Goal: Find specific page/section: Find specific page/section

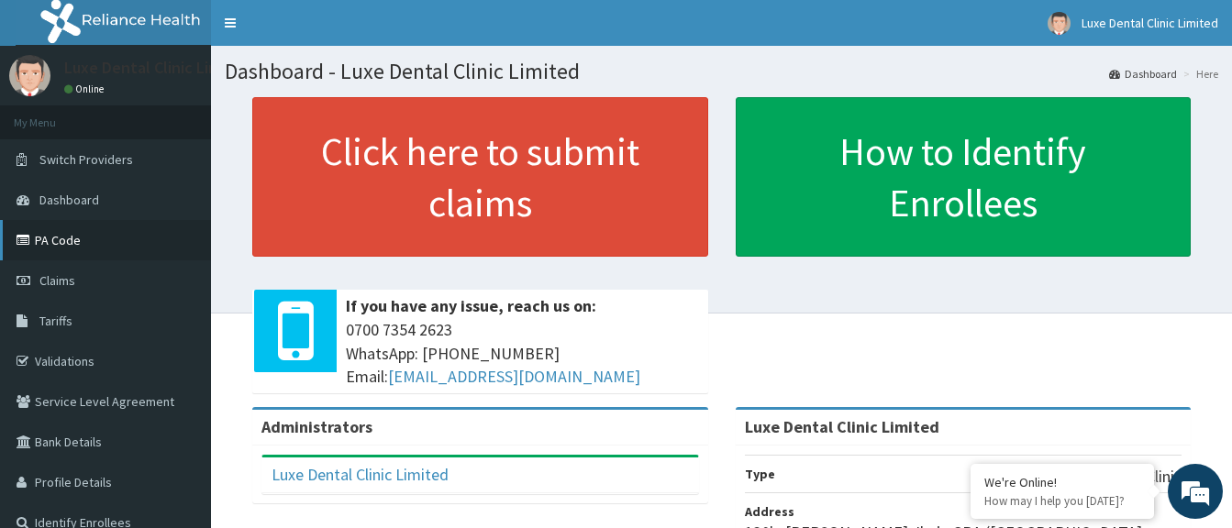
click at [103, 232] on link "PA Code" at bounding box center [105, 240] width 211 height 40
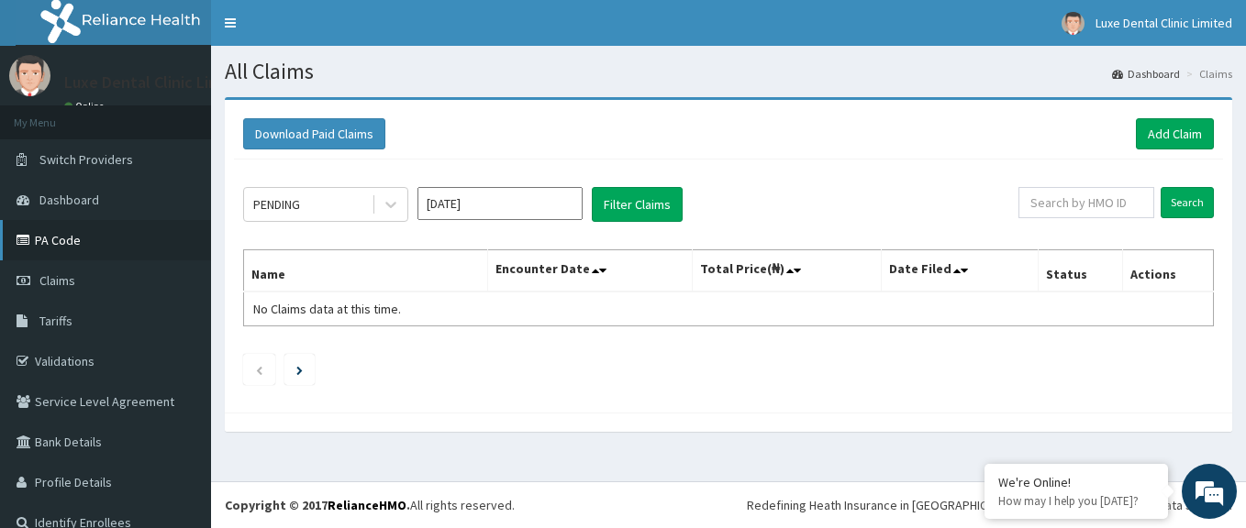
click at [117, 239] on link "PA Code" at bounding box center [105, 240] width 211 height 40
